Goal: Task Accomplishment & Management: Complete application form

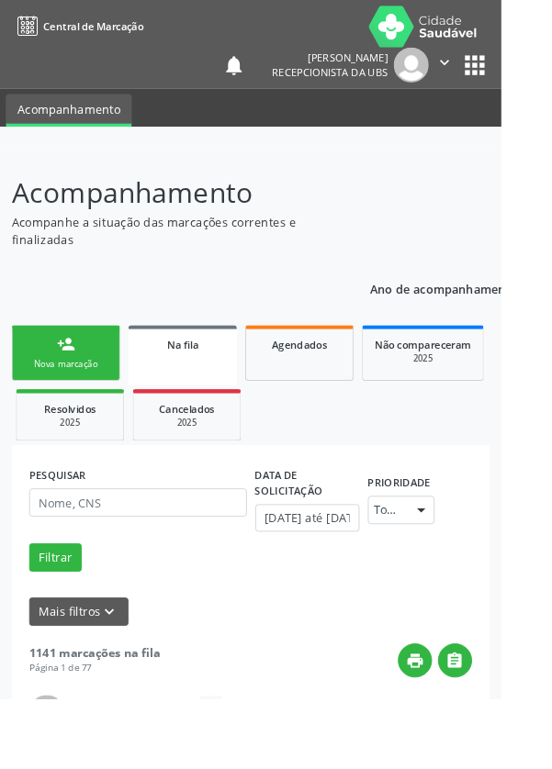
click at [86, 390] on link "person_add Nova marcação" at bounding box center [72, 389] width 119 height 62
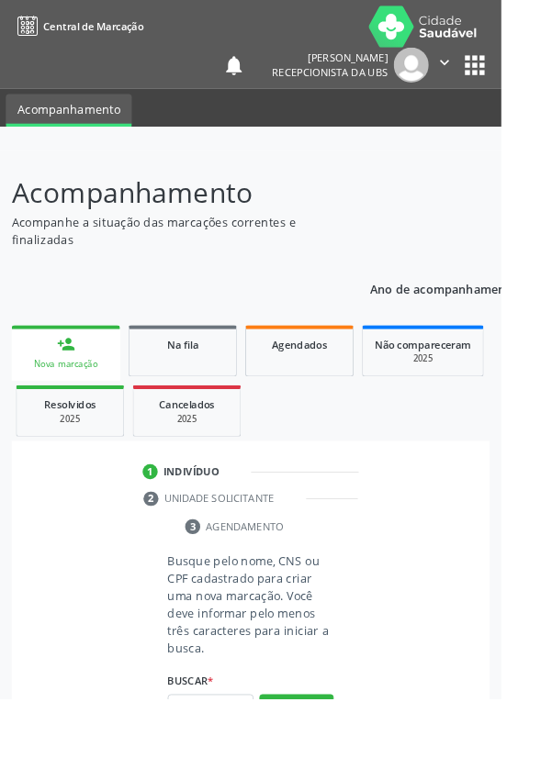
click at [66, 387] on div "person_add" at bounding box center [72, 379] width 20 height 20
click at [219, 768] on input "text" at bounding box center [232, 780] width 95 height 31
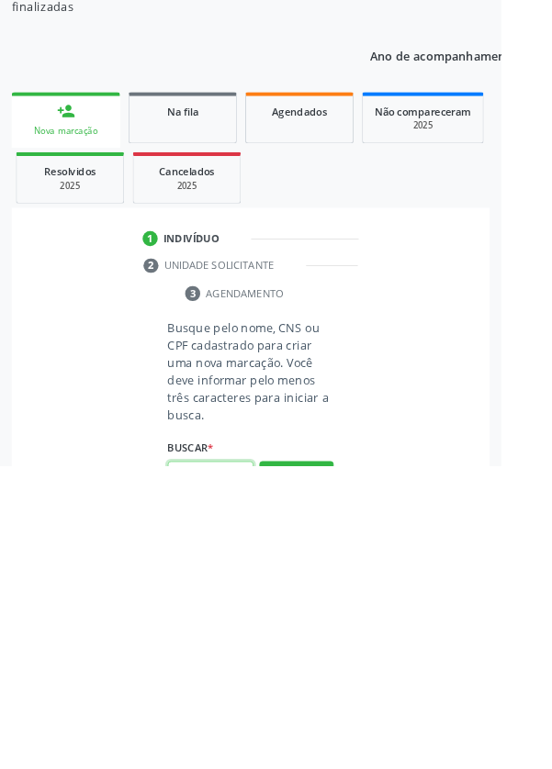
scroll to position [144, 0]
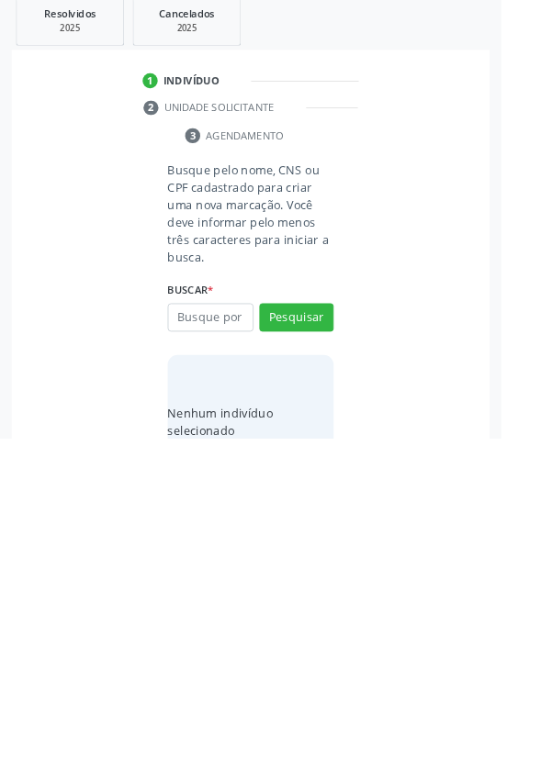
click at [232, 768] on div "Nenhum indivíduo selecionado" at bounding box center [276, 750] width 183 height 147
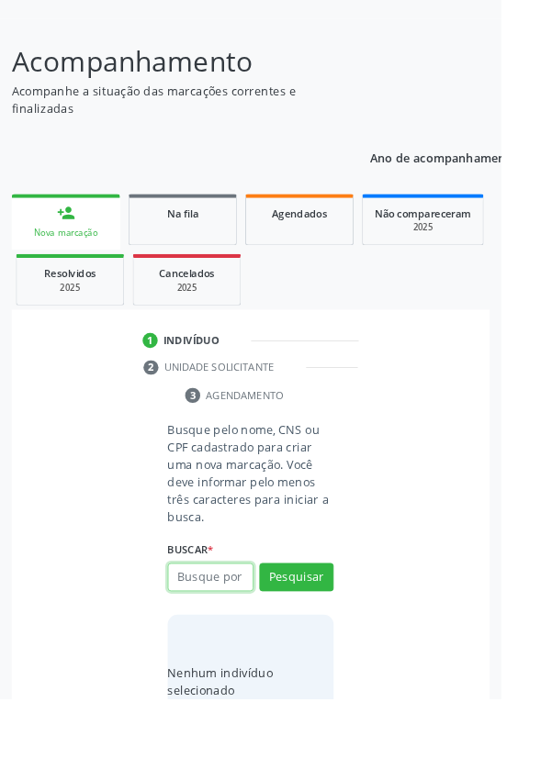
click at [221, 637] on input "text" at bounding box center [232, 636] width 95 height 31
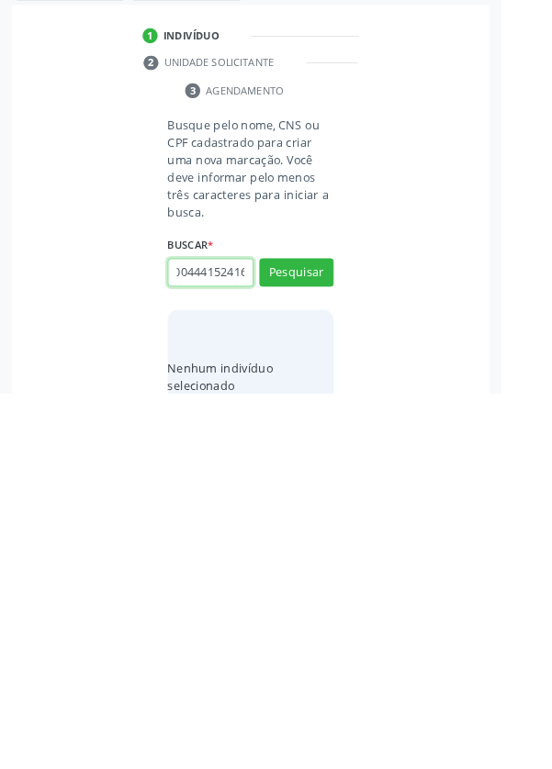
scroll to position [0, 33]
type input "705004441524169"
click at [354, 635] on button "Pesquisar" at bounding box center [326, 636] width 82 height 31
type input "705004441524169"
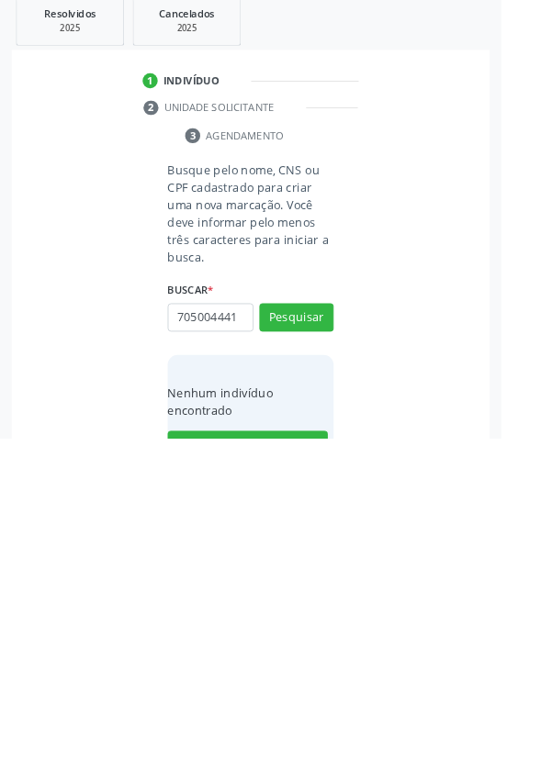
scroll to position [0, 0]
type input "70500"
type input "74102354468"
click at [346, 623] on button "Pesquisar" at bounding box center [326, 636] width 82 height 31
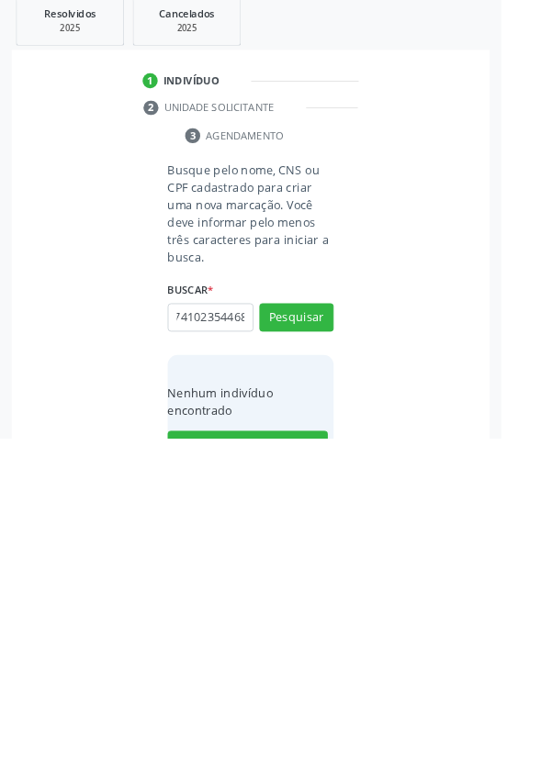
type input "74102354468"
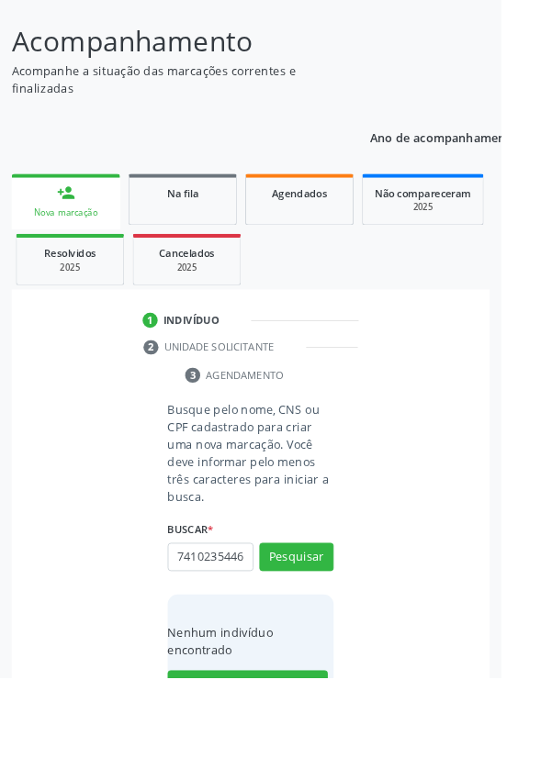
scroll to position [144, 0]
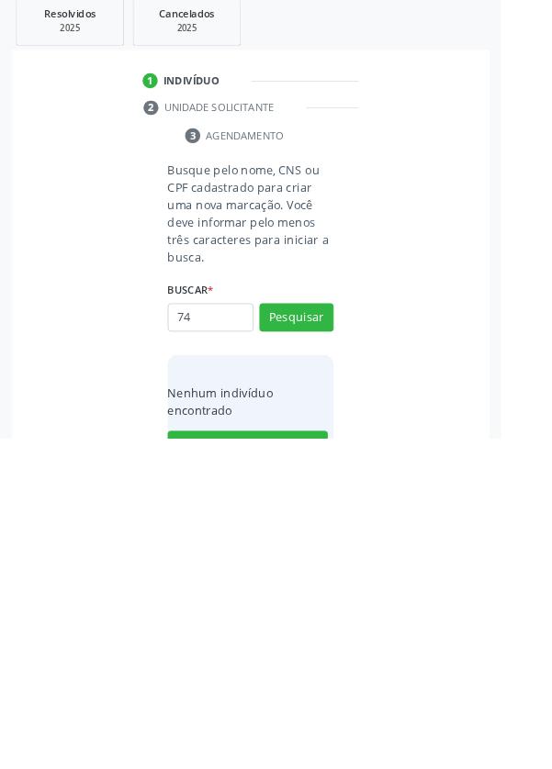
type input "7"
type input "708601557236784"
click at [335, 637] on button "Pesquisar" at bounding box center [326, 636] width 82 height 31
type input "708601557236784"
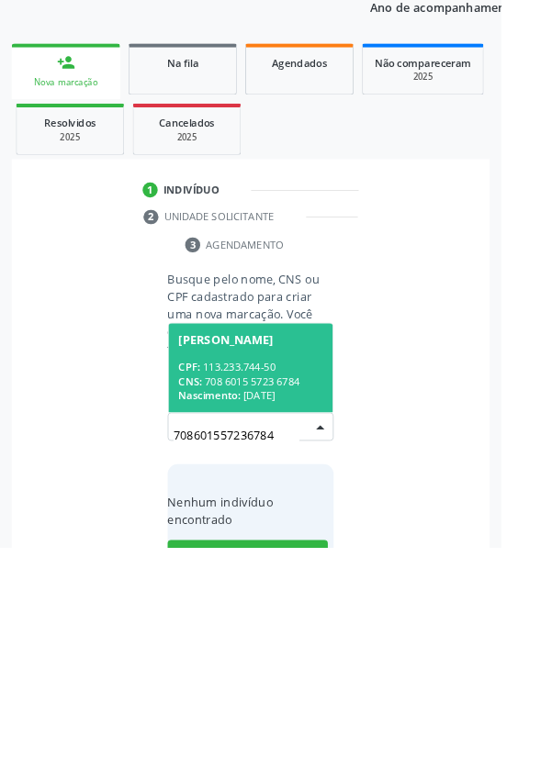
scroll to position [144, 0]
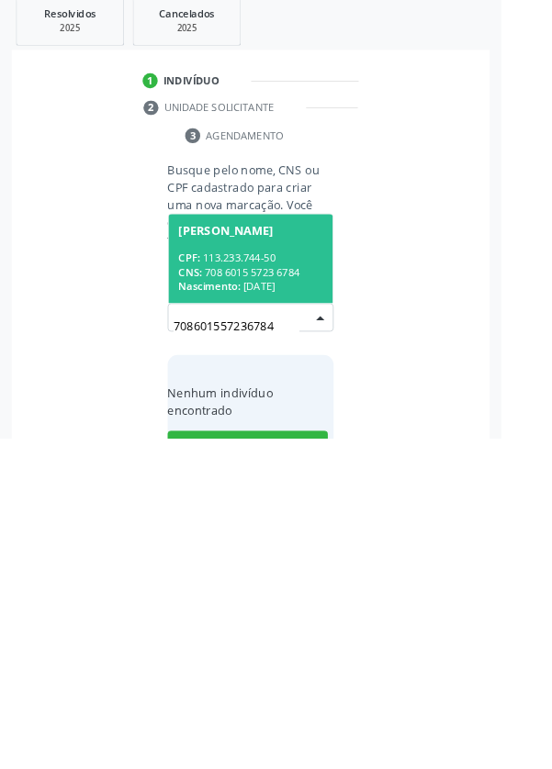
click at [312, 570] on div "CPF: 113.233.744-50" at bounding box center [275, 571] width 159 height 16
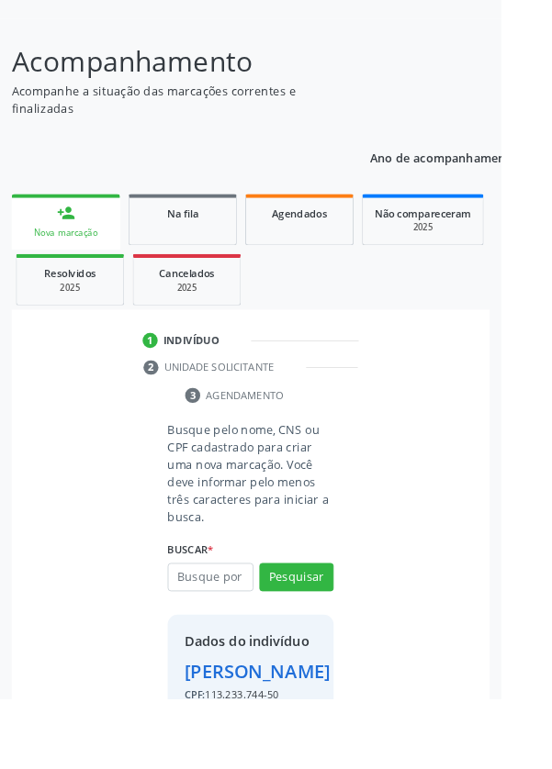
scroll to position [97, 0]
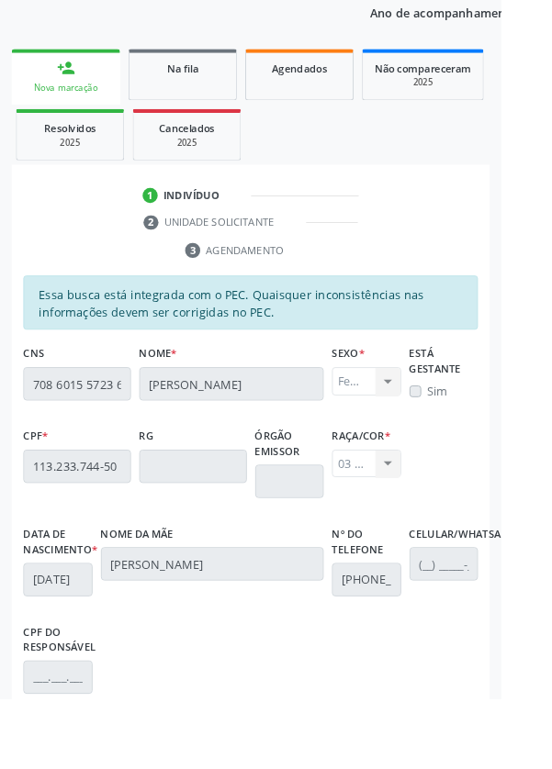
scroll to position [436, 0]
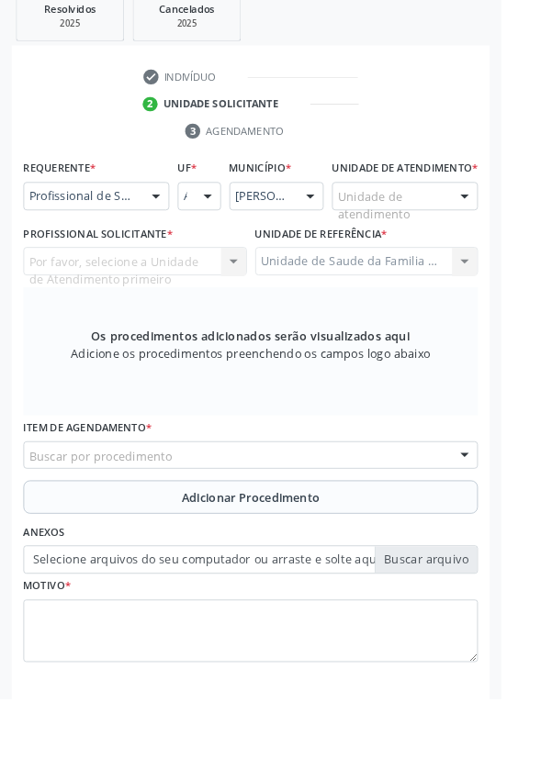
scroll to position [355, 0]
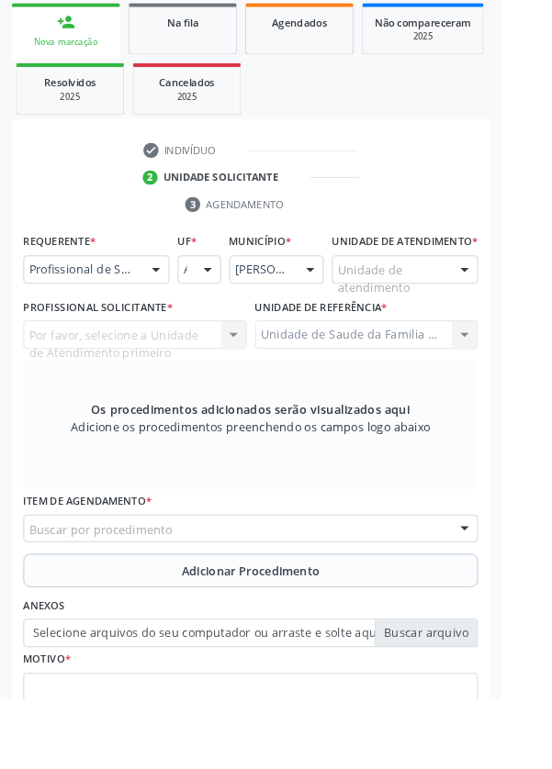
click at [165, 297] on div at bounding box center [172, 297] width 28 height 31
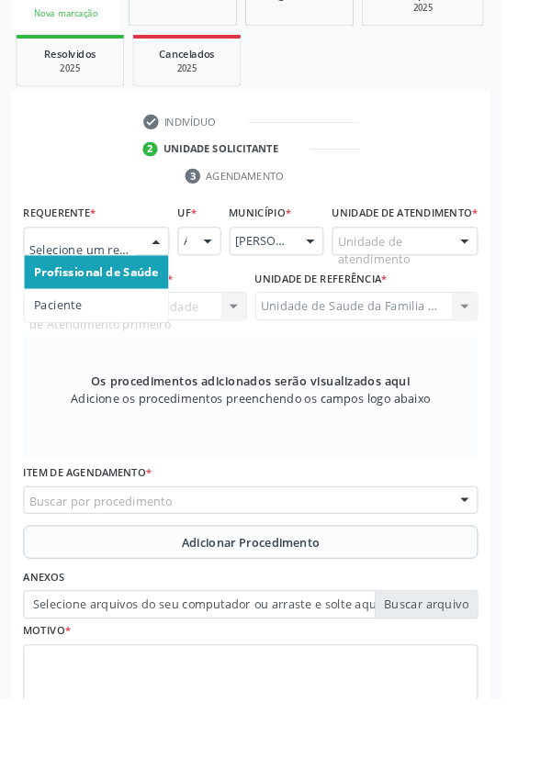
scroll to position [443, 0]
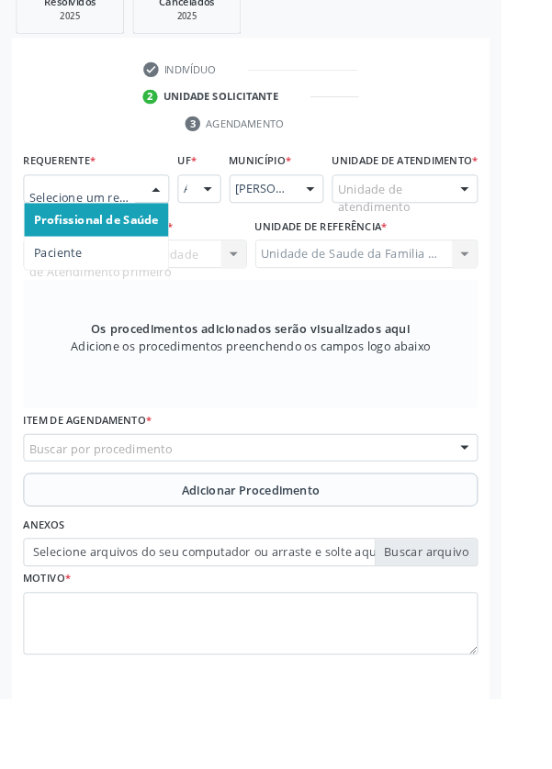
click at [148, 282] on span "Paciente" at bounding box center [106, 279] width 159 height 37
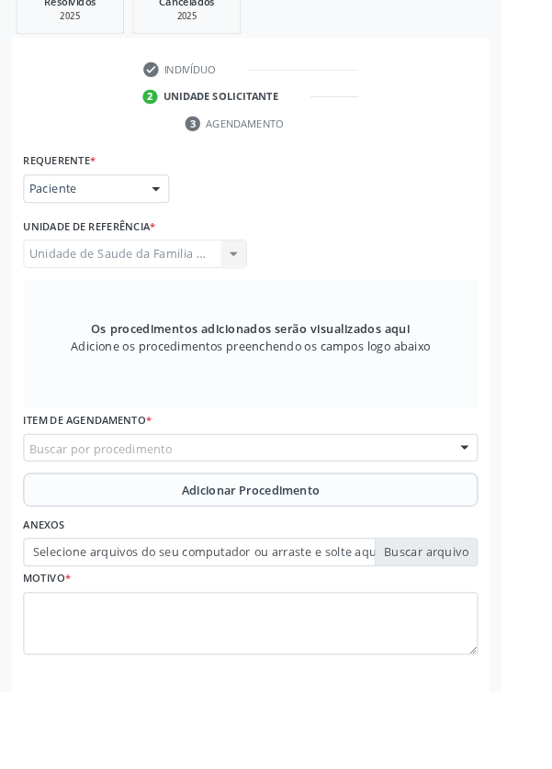
scroll to position [436, 0]
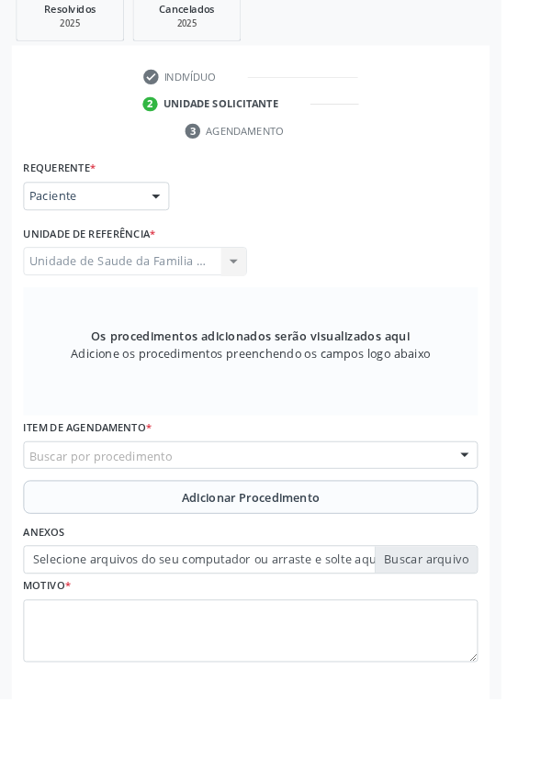
click at [140, 274] on div "Unidade de Saude da Familia Barra Nova Unidade de Saude da Familia [GEOGRAPHIC_…" at bounding box center [149, 287] width 246 height 31
click at [261, 498] on div "Buscar por procedimento" at bounding box center [276, 501] width 500 height 31
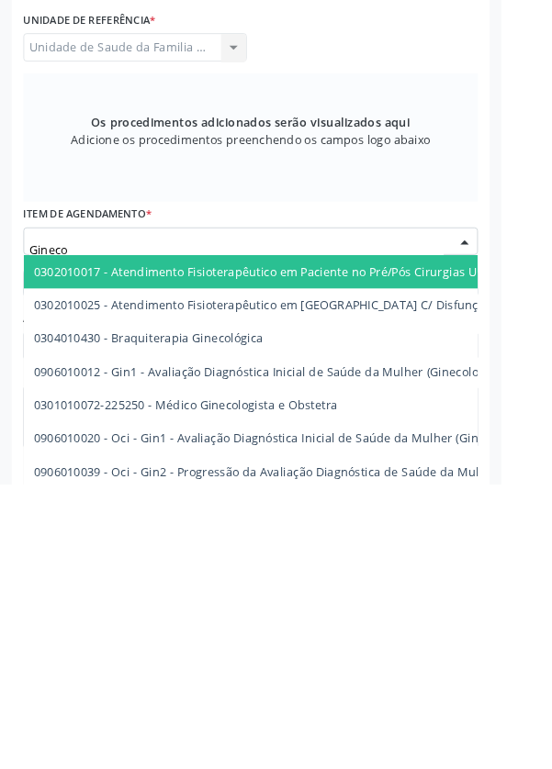
scroll to position [434, 0]
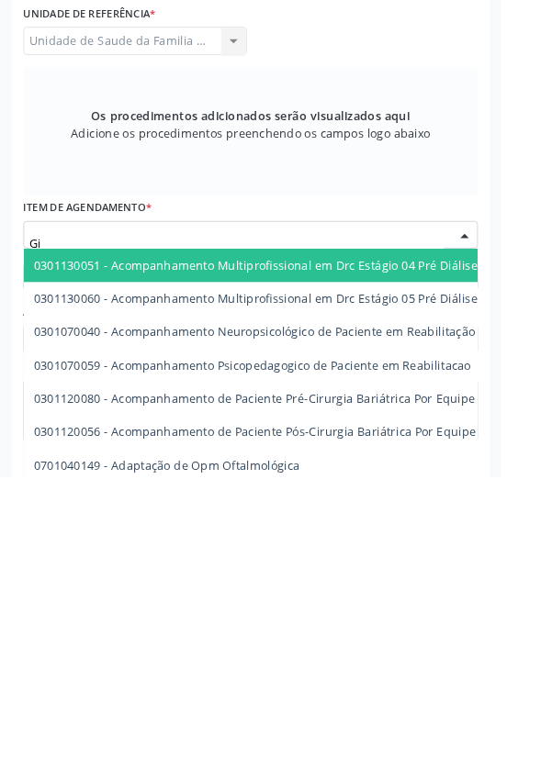
type input "G"
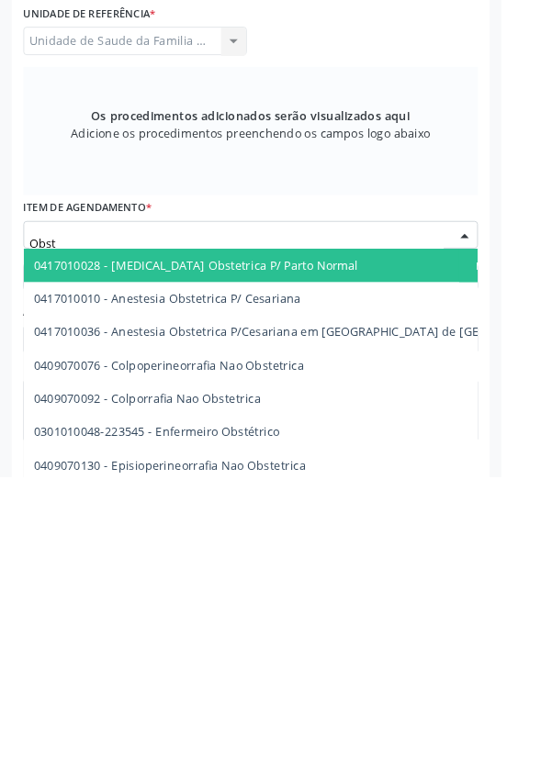
type input "Obste"
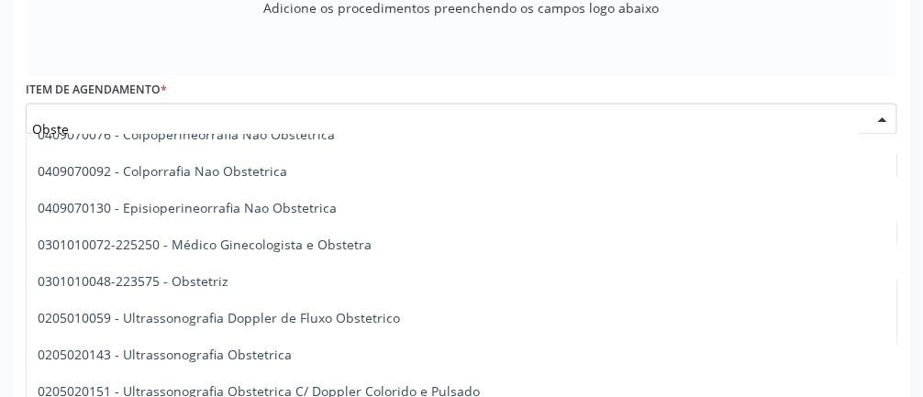
scroll to position [666, 0]
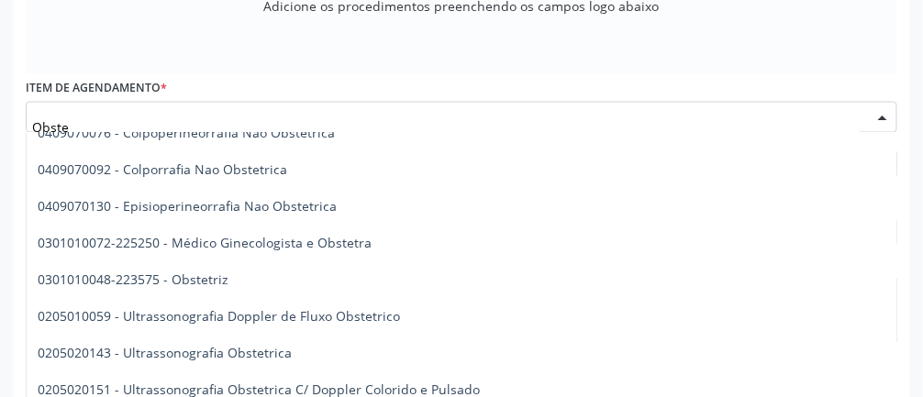
click at [551, 243] on span "0301010072-225250 - Médico Ginecologista e Obstetra" at bounding box center [462, 243] width 870 height 37
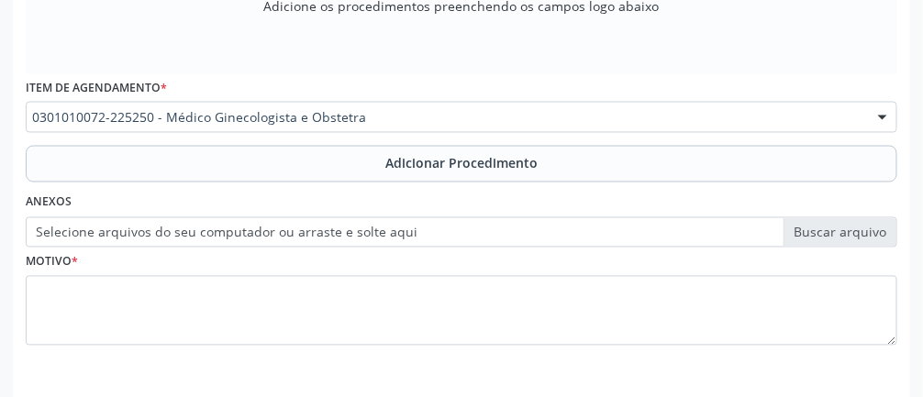
click at [551, 162] on button "Adicionar Procedimento" at bounding box center [462, 164] width 872 height 37
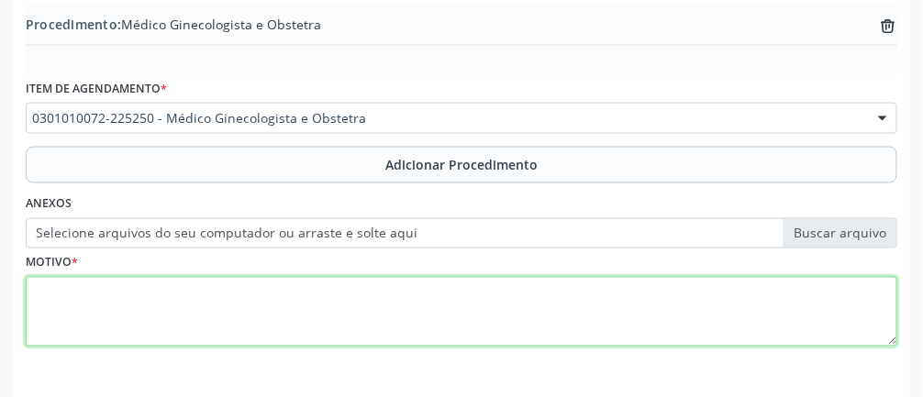
click at [551, 296] on textarea at bounding box center [462, 312] width 872 height 70
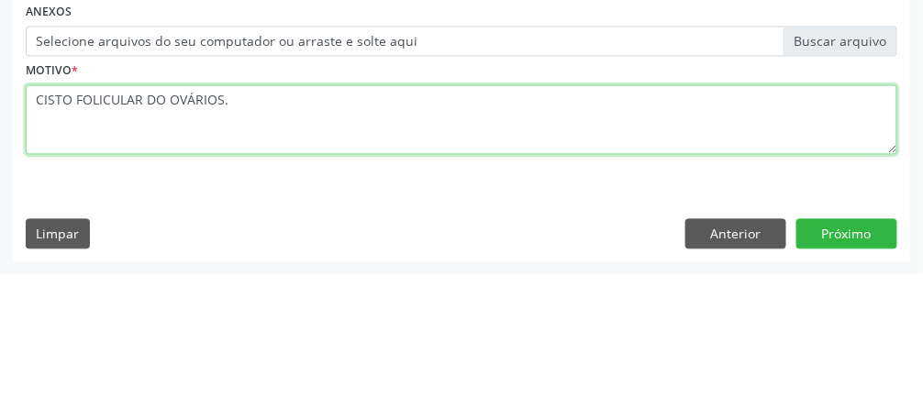
scroll to position [664, 0]
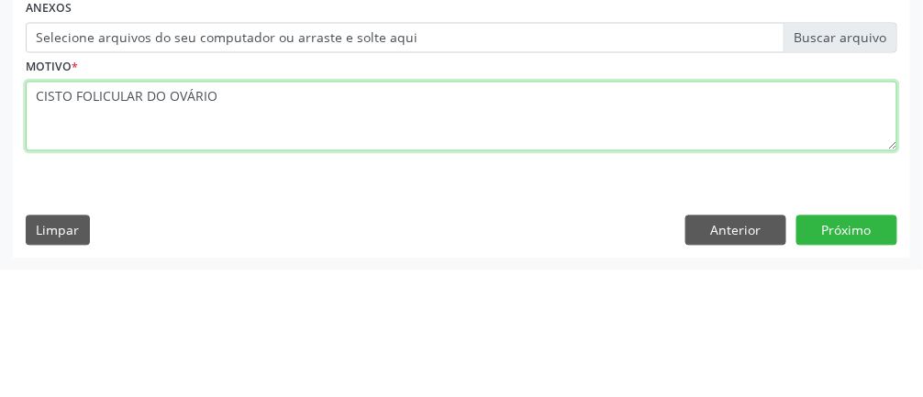
type textarea "CISTO FOLICULAR DO OVÁRIO."
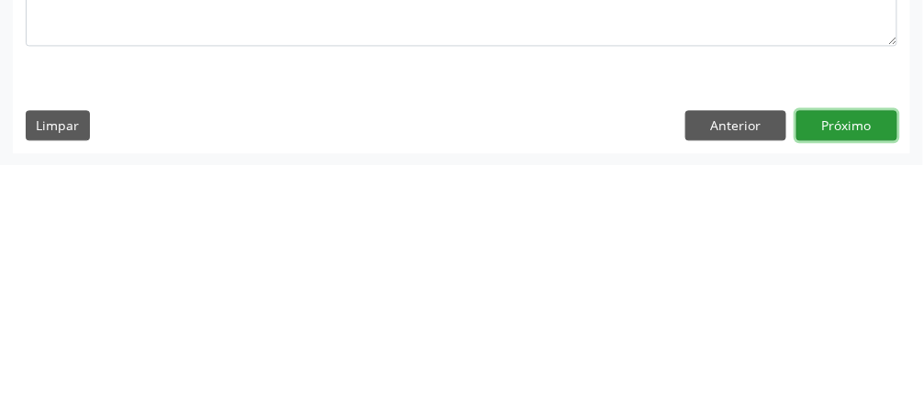
click at [551, 352] on button "Próximo" at bounding box center [847, 358] width 101 height 31
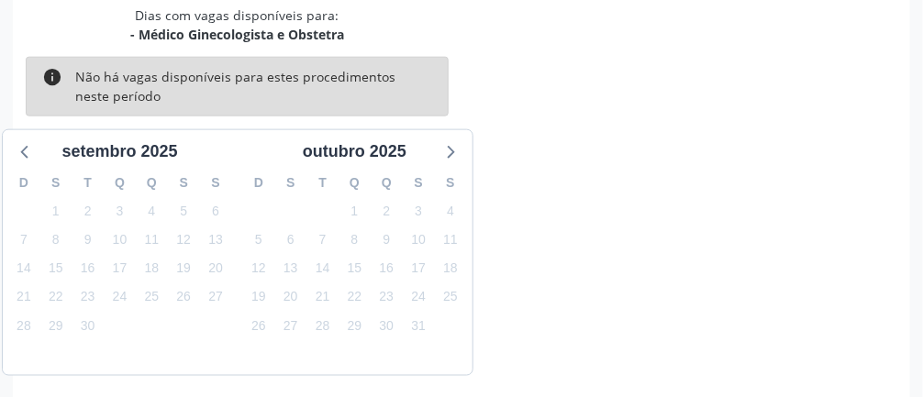
scroll to position [438, 0]
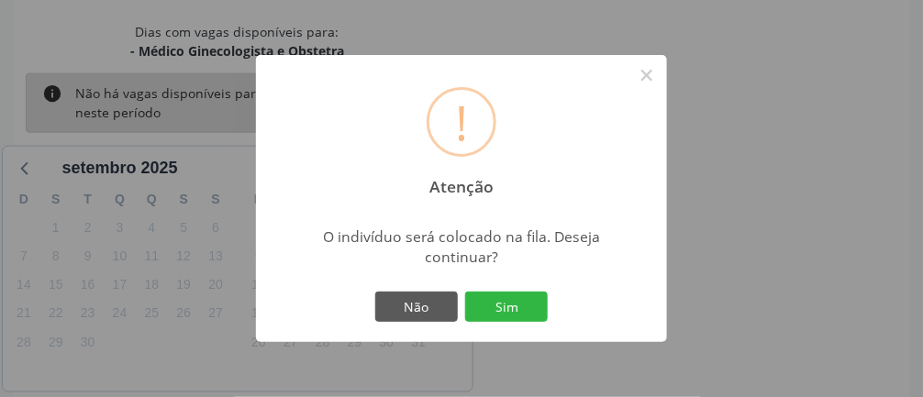
click at [520, 323] on button "Sim" at bounding box center [506, 307] width 83 height 31
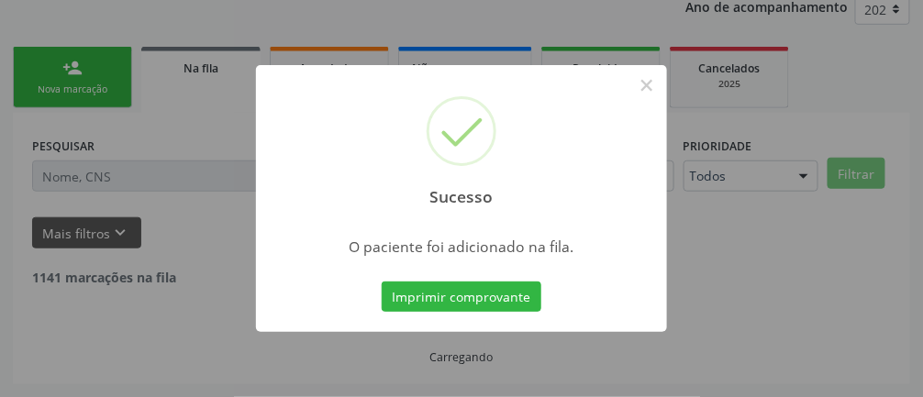
click at [88, 178] on div "Sucesso × O paciente foi adicionado na fila. Imprimir comprovante Cancel" at bounding box center [461, 198] width 923 height 397
click at [39, 150] on div "Sucesso × O paciente foi adicionado na fila. Imprimir comprovante Cancel" at bounding box center [461, 198] width 923 height 397
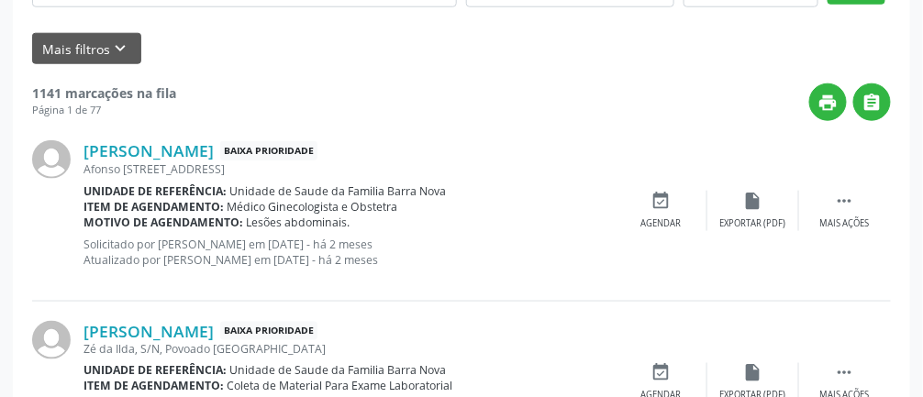
click at [551, 132] on div "Sucesso ×" at bounding box center [462, 171] width 206 height 79
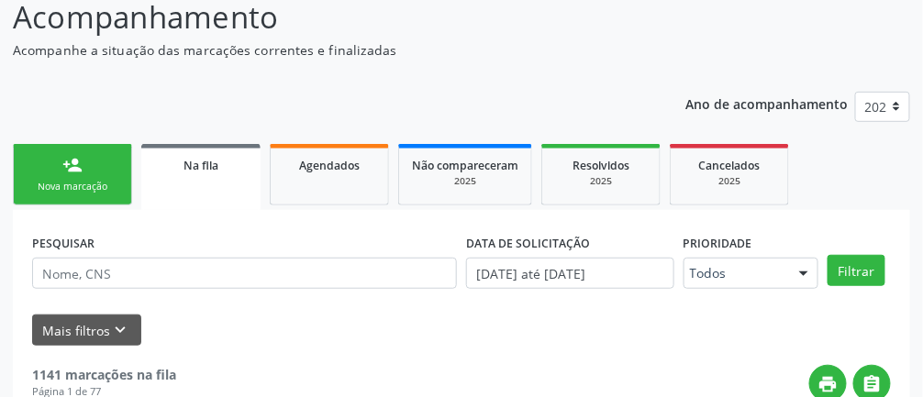
click at [50, 174] on link "person_add Nova marcação" at bounding box center [72, 175] width 119 height 62
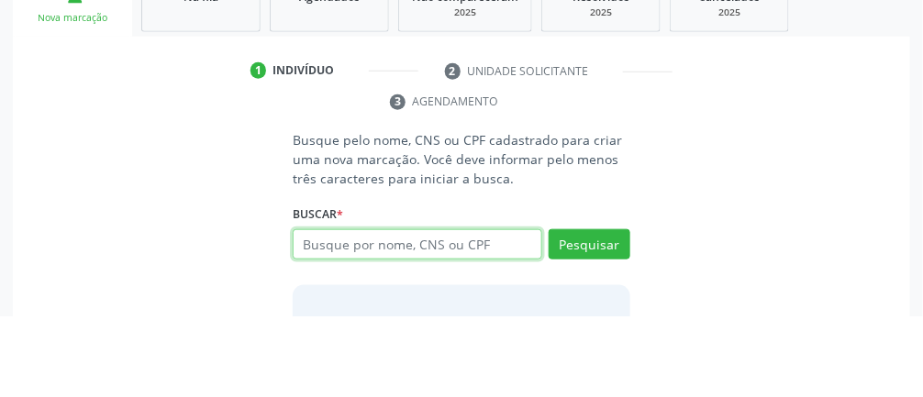
scroll to position [252, 0]
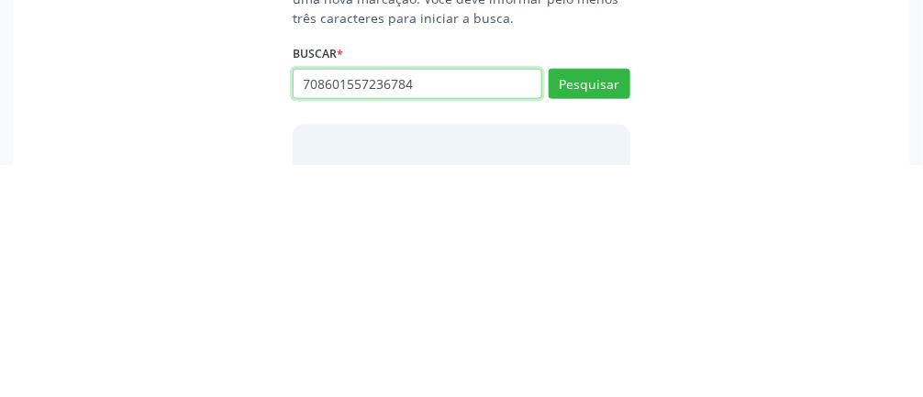
type input "708601557236784"
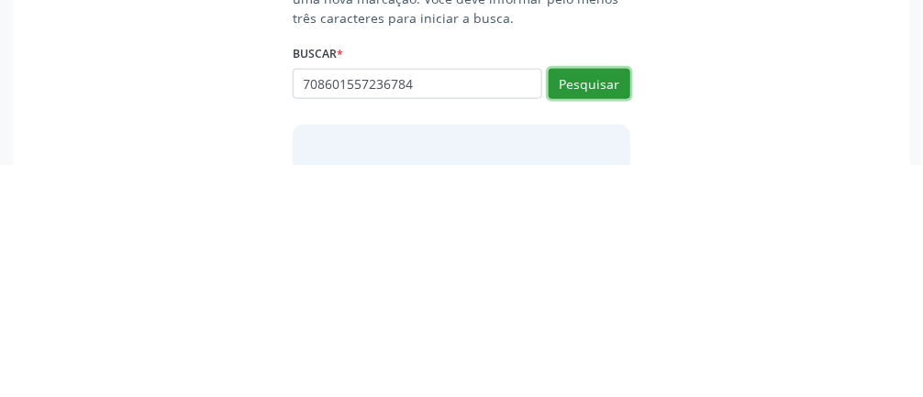
click at [551, 311] on button "Pesquisar" at bounding box center [590, 317] width 82 height 31
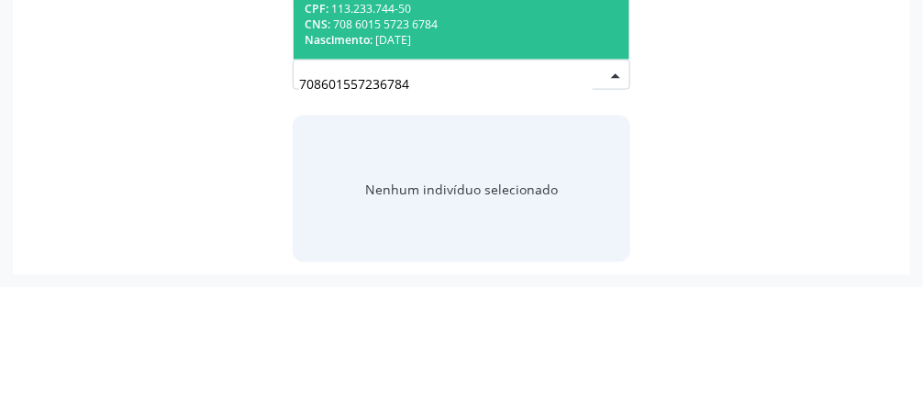
click at [313, 144] on span "Nascimento:" at bounding box center [339, 150] width 68 height 16
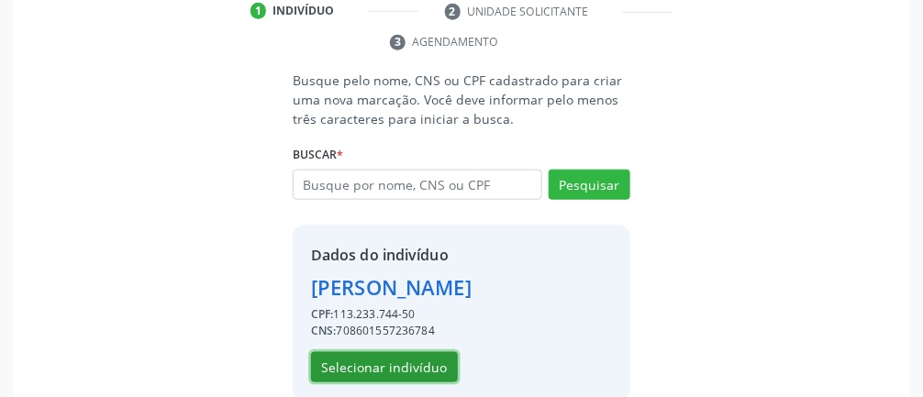
click at [419, 372] on button "Selecionar indivíduo" at bounding box center [384, 368] width 147 height 31
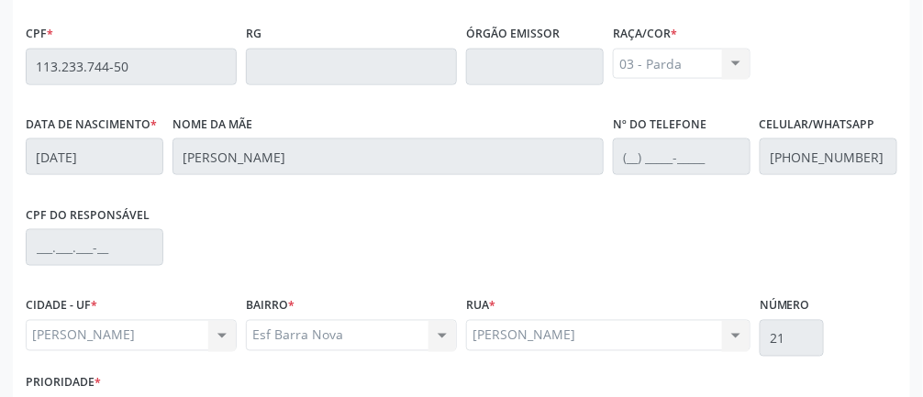
scroll to position [617, 0]
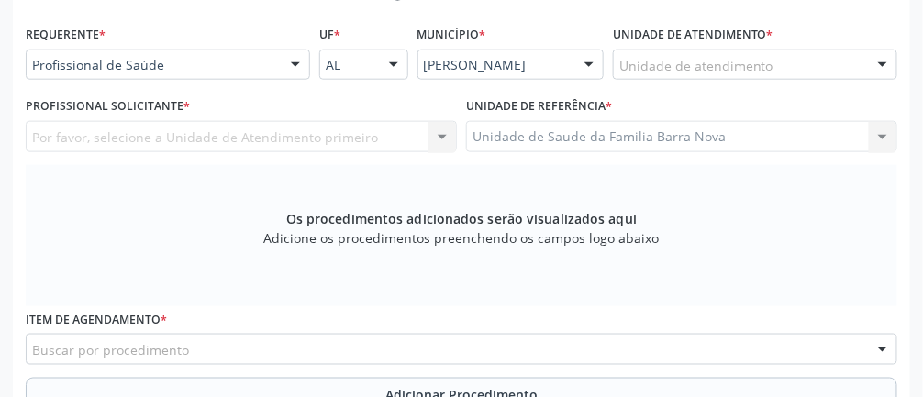
scroll to position [411, 0]
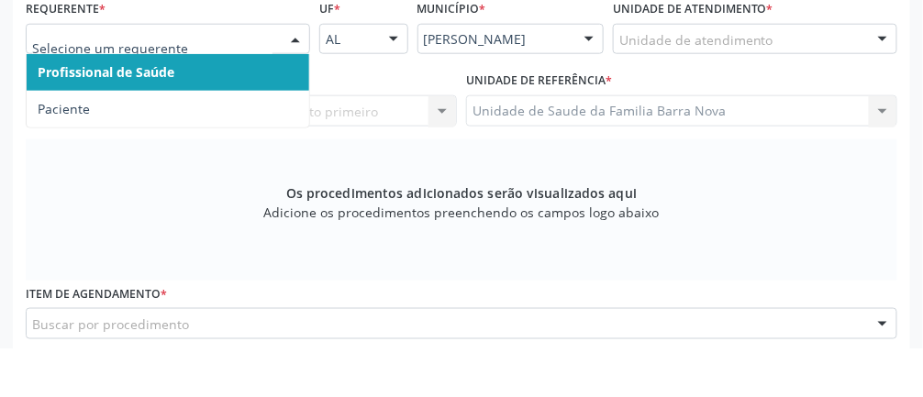
click at [66, 152] on span "Paciente" at bounding box center [64, 157] width 52 height 17
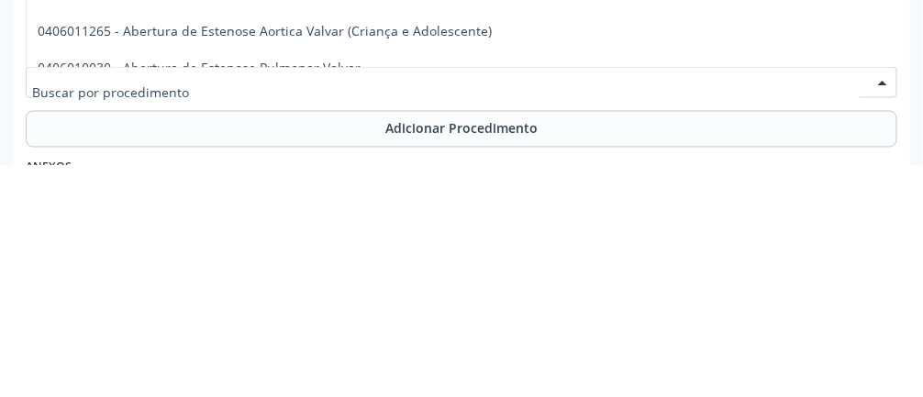
scroll to position [476, 0]
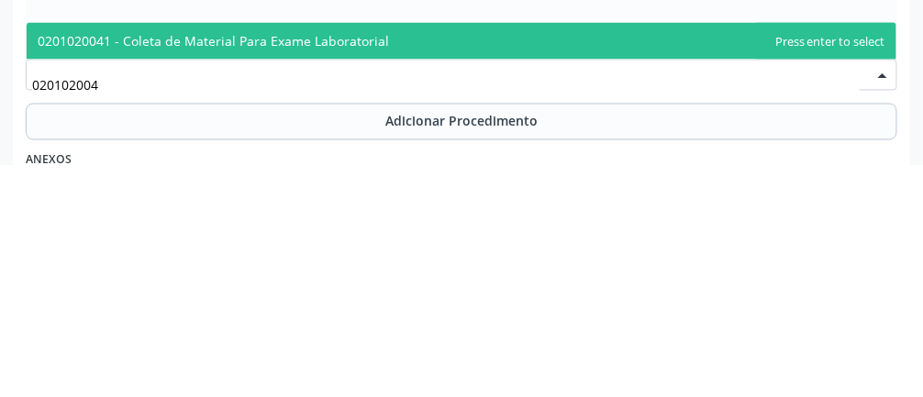
type input "0201020041"
click at [59, 264] on span "0201020041 - Coleta de Material Para Exame Laboratorial" at bounding box center [214, 272] width 352 height 17
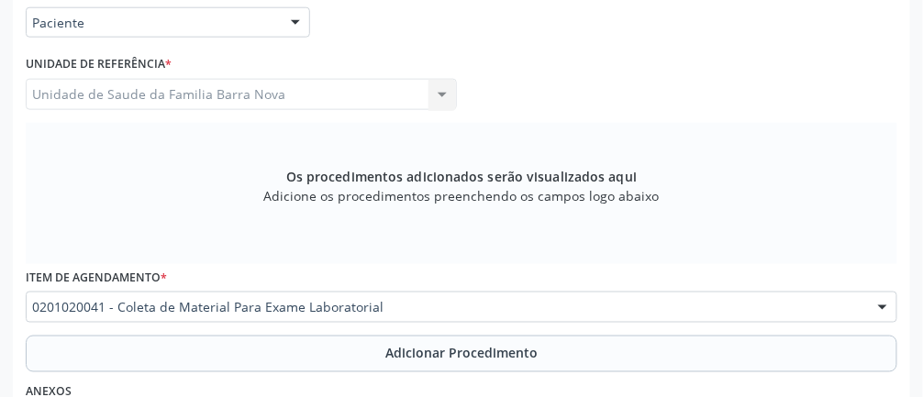
click at [551, 336] on button "Adicionar Procedimento" at bounding box center [462, 354] width 872 height 37
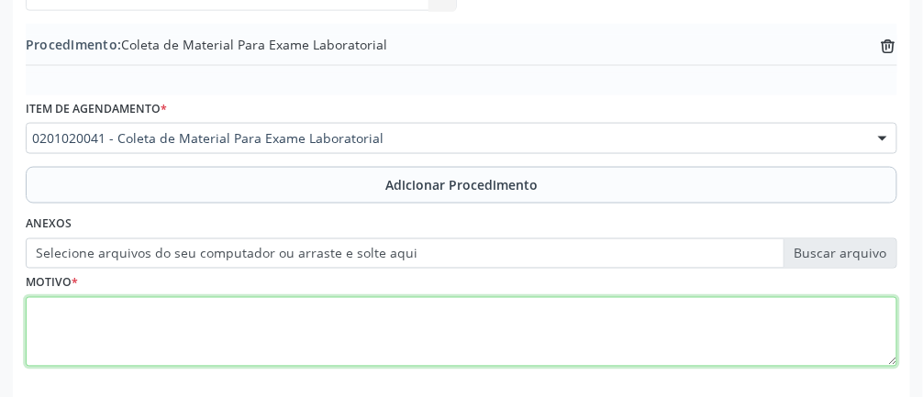
click at [106, 317] on textarea at bounding box center [462, 332] width 872 height 70
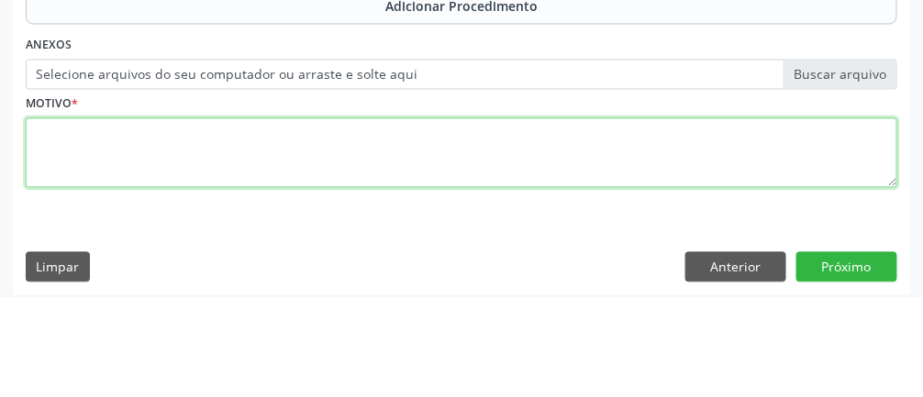
scroll to position [655, 0]
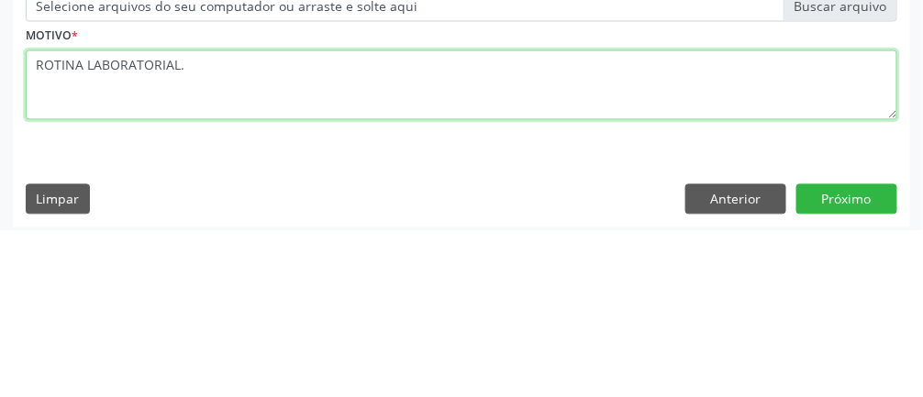
type textarea "ROTINA LABORATORIAL."
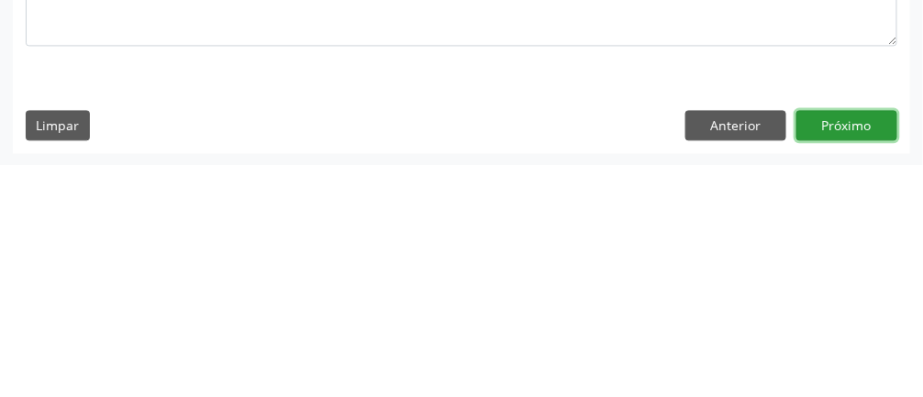
click at [551, 357] on button "Próximo" at bounding box center [847, 358] width 101 height 31
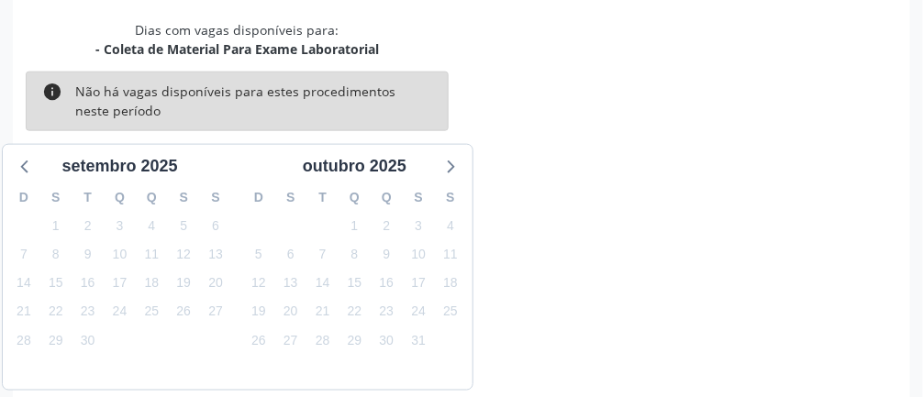
scroll to position [438, 0]
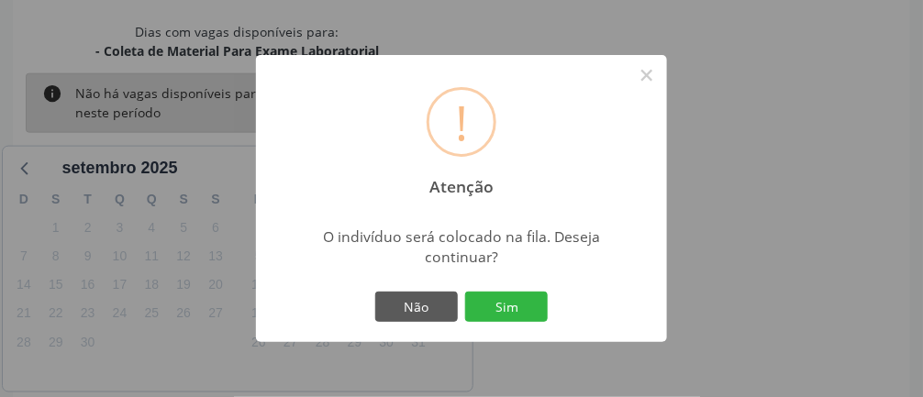
click at [541, 323] on button "Sim" at bounding box center [506, 307] width 83 height 31
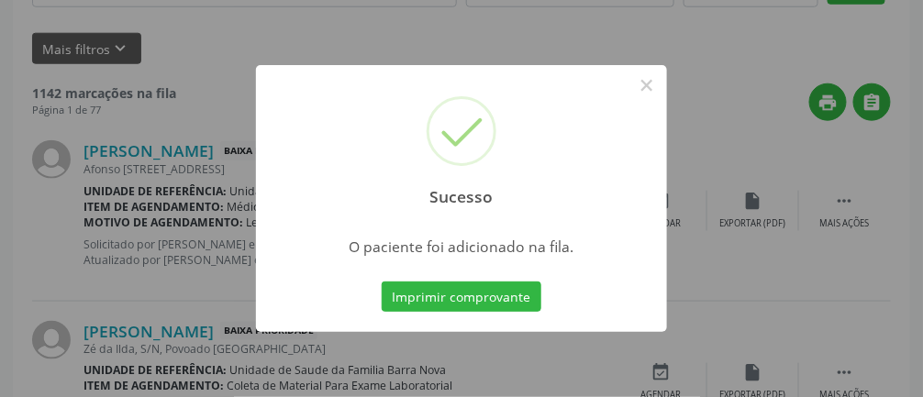
scroll to position [145, 0]
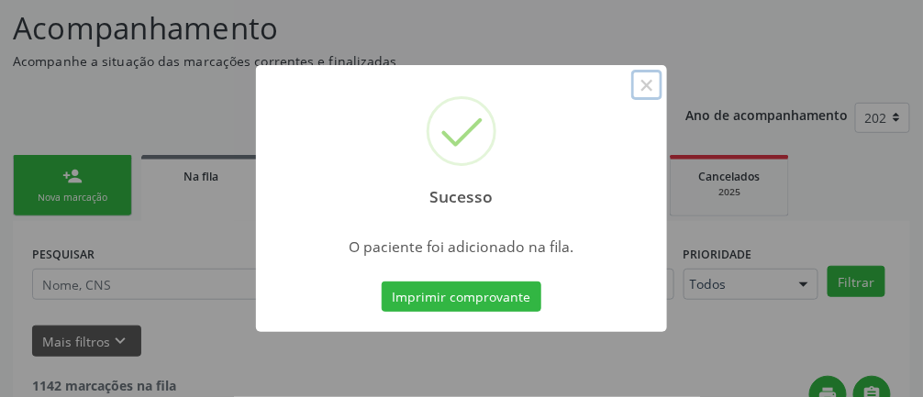
click at [551, 101] on button "×" at bounding box center [647, 85] width 31 height 31
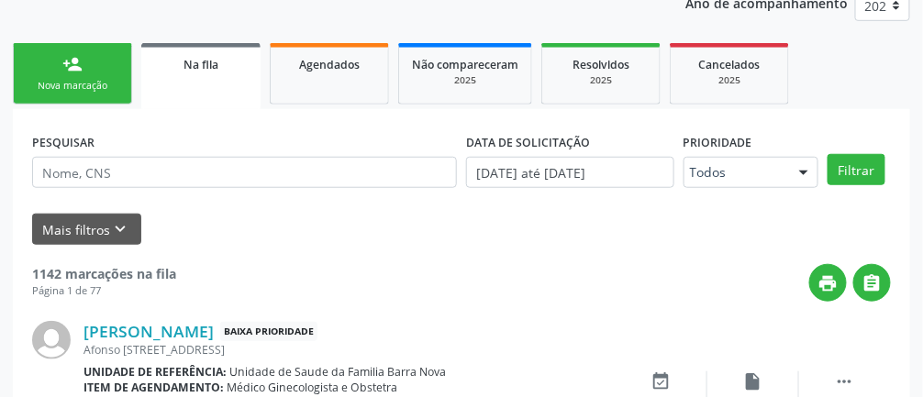
scroll to position [263, 0]
